Goal: Task Accomplishment & Management: Manage account settings

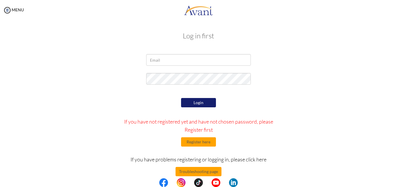
drag, startPoint x: 222, startPoint y: 148, endPoint x: 216, endPoint y: 149, distance: 6.2
click at [216, 149] on div "Login If you have not registered yet and have not chosen password, please Regis…" at bounding box center [199, 151] width 170 height 109
click at [195, 101] on button "Login" at bounding box center [198, 102] width 35 height 9
click at [173, 60] on input "email" at bounding box center [198, 60] width 105 height 12
click at [166, 61] on input "email" at bounding box center [198, 60] width 105 height 12
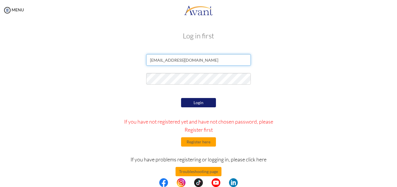
type input "[EMAIL_ADDRESS][DOMAIN_NAME]"
click at [198, 106] on button "Login" at bounding box center [198, 102] width 35 height 9
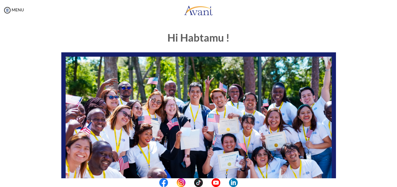
click at [360, 46] on div "Hi Habtamu ! START HERE: Avant Video Library My Process My Resources About Avan…" at bounding box center [198, 167] width 340 height 282
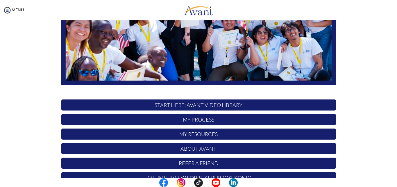
scroll to position [136, 0]
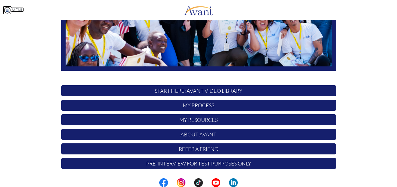
click at [5, 8] on img at bounding box center [7, 10] width 9 height 9
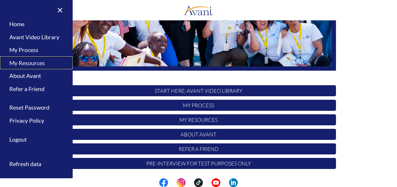
click at [35, 64] on link "My Resources" at bounding box center [36, 62] width 73 height 13
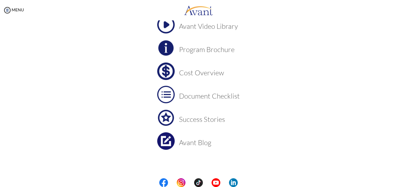
scroll to position [48, 0]
click at [199, 72] on h3 "Cost Overview" at bounding box center [209, 72] width 61 height 8
click at [200, 145] on h3 "Avant Blog" at bounding box center [209, 142] width 61 height 8
click at [209, 98] on h3 "Document Checklist" at bounding box center [209, 96] width 61 height 8
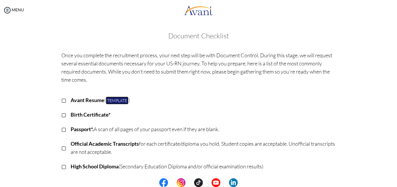
click at [118, 102] on link "Template" at bounding box center [117, 101] width 23 height 8
click at [11, 13] on img at bounding box center [7, 10] width 9 height 9
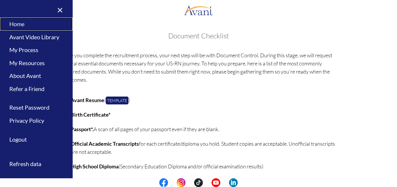
click at [21, 24] on link "Home" at bounding box center [36, 23] width 73 height 13
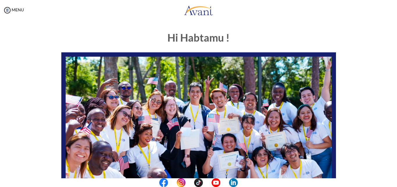
click at [356, 9] on link at bounding box center [198, 9] width 397 height 17
